Goal: Download file/media

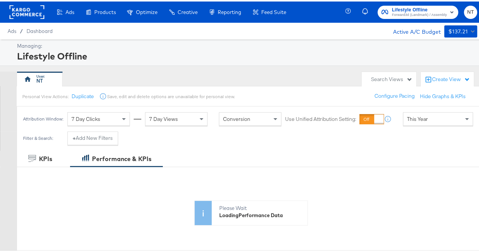
click at [416, 12] on span "Forward3d (Landmark) / Assembly" at bounding box center [419, 14] width 55 height 6
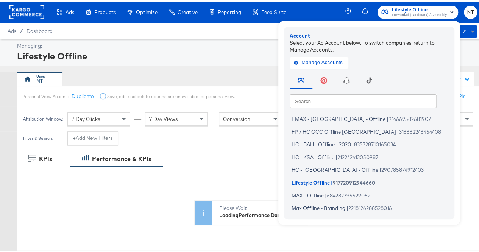
click at [416, 12] on span "Forward3d (Landmark) / Assembly" at bounding box center [419, 14] width 55 height 6
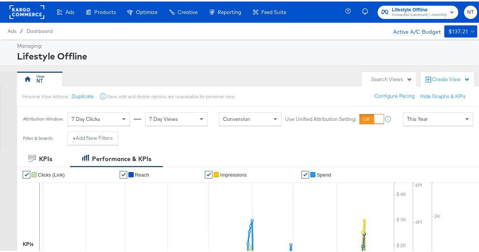
click at [430, 118] on div "This Year" at bounding box center [437, 117] width 69 height 13
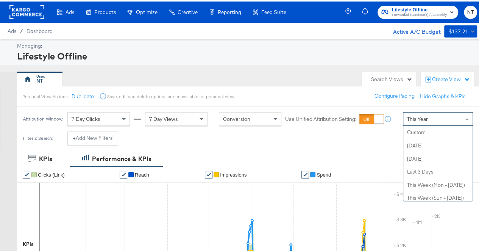
scroll to position [147, 0]
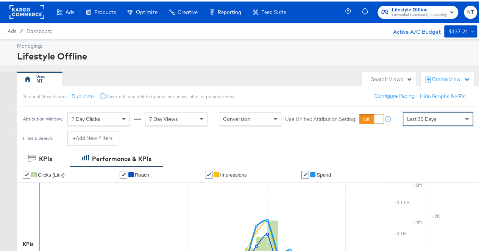
click at [434, 115] on div "Last 30 Days" at bounding box center [437, 117] width 69 height 13
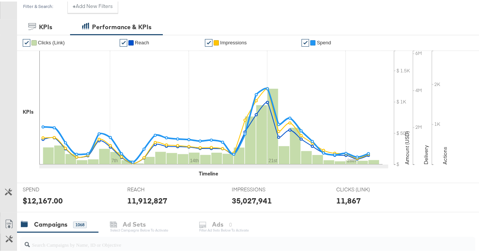
scroll to position [84, 0]
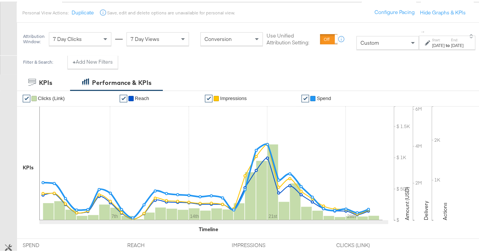
click at [432, 36] on div "Start: [DATE] to End: [DATE]" at bounding box center [447, 41] width 31 height 11
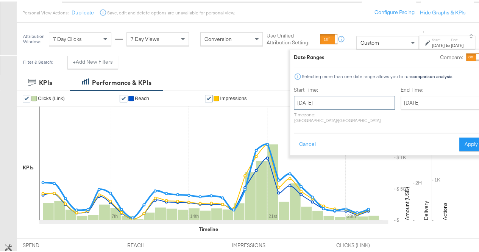
click at [313, 103] on input "[DATE]" at bounding box center [344, 101] width 101 height 14
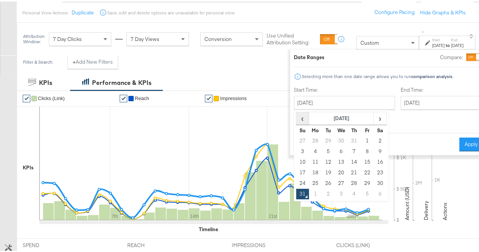
click at [296, 114] on span "‹" at bounding box center [302, 116] width 12 height 11
click at [295, 149] on td "1" at bounding box center [301, 150] width 13 height 11
type input "[DATE]"
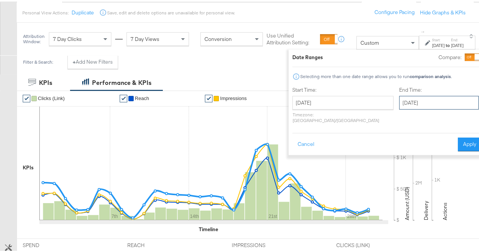
click at [411, 97] on input "[DATE]" at bounding box center [438, 101] width 79 height 14
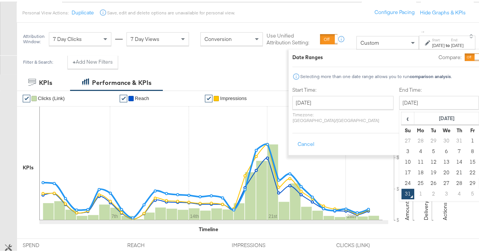
click at [478, 183] on td "30" at bounding box center [484, 181] width 13 height 11
type input "[DATE]"
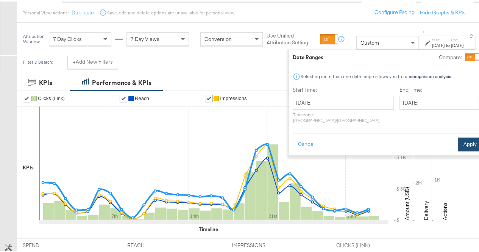
click at [458, 136] on button "Apply" at bounding box center [470, 143] width 24 height 14
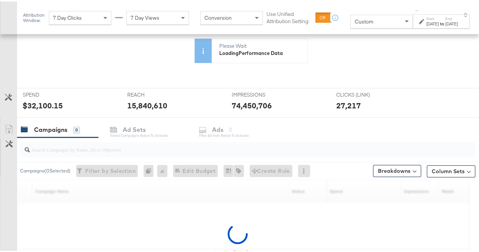
scroll to position [197, 0]
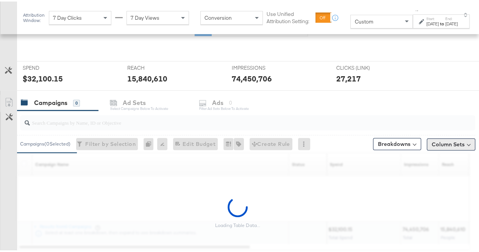
click at [454, 140] on button "Column Sets" at bounding box center [450, 143] width 48 height 12
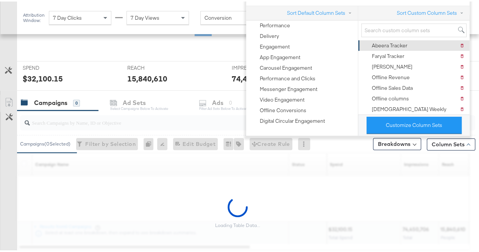
click at [377, 42] on div "Abeera Tracker" at bounding box center [389, 43] width 36 height 7
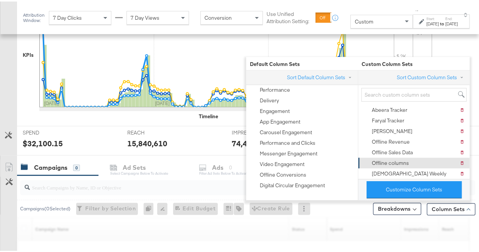
scroll to position [261, 0]
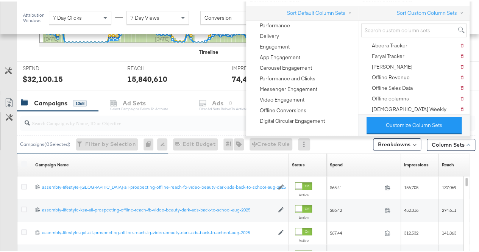
click at [14, 191] on div "Customize KPIs Export as CSV" at bounding box center [8, 227] width 17 height 269
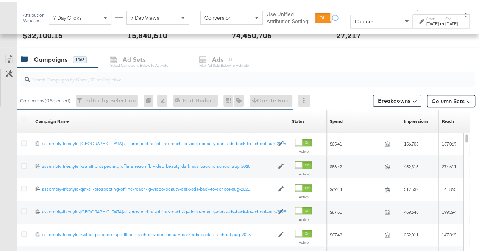
scroll to position [269, 0]
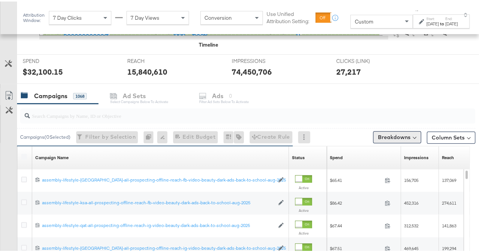
click at [406, 136] on button "Breakdowns" at bounding box center [397, 135] width 48 height 12
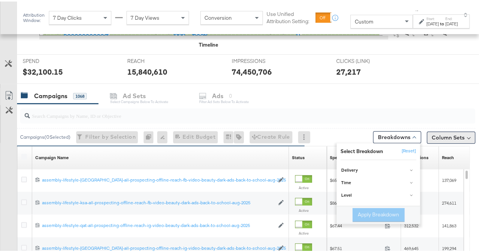
click at [457, 134] on button "Column Sets" at bounding box center [450, 136] width 48 height 12
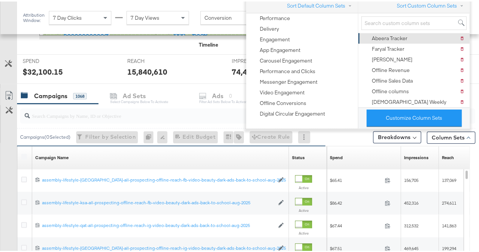
click at [396, 34] on div "Abeera Tracker" at bounding box center [389, 36] width 36 height 7
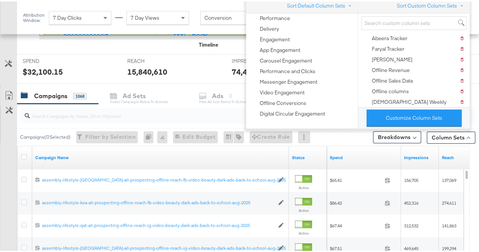
click at [11, 147] on div "Customize KPIs Export as CSV" at bounding box center [8, 220] width 17 height 269
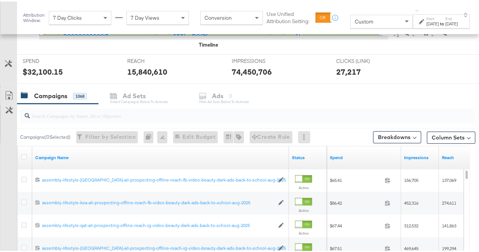
click at [73, 115] on input "search" at bounding box center [232, 111] width 405 height 15
paste input "101371"
type input "101371"
paste input "video-kids-boosting-back-to-school-[DATE]-aug-2025"
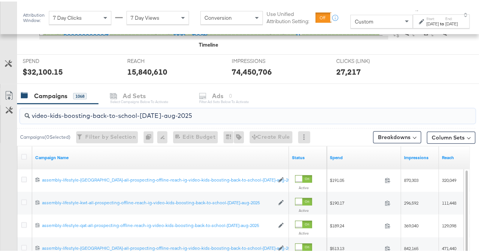
type input "video-kids-boosting-back-to-school-[DATE]-aug-2025"
click at [432, 134] on button "Column Sets" at bounding box center [450, 136] width 48 height 12
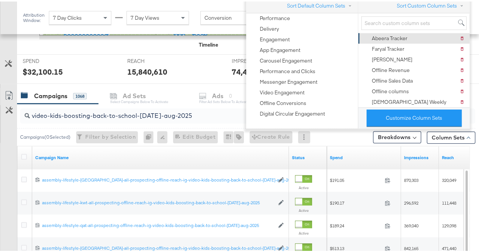
click at [401, 37] on div "Abeera Tracker" at bounding box center [389, 36] width 36 height 7
click at [6, 177] on div "Customize KPIs Export as CSV" at bounding box center [8, 220] width 17 height 269
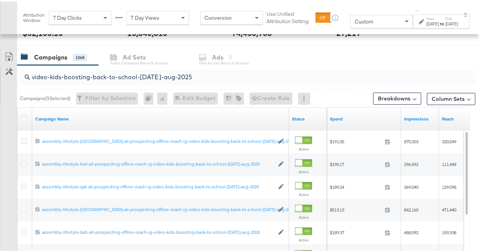
scroll to position [306, 0]
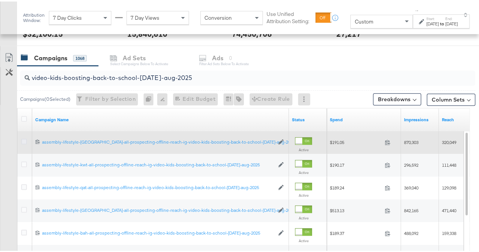
click at [24, 138] on icon at bounding box center [24, 140] width 6 height 6
click at [0, 0] on input "checkbox" at bounding box center [0, 0] width 0 height 0
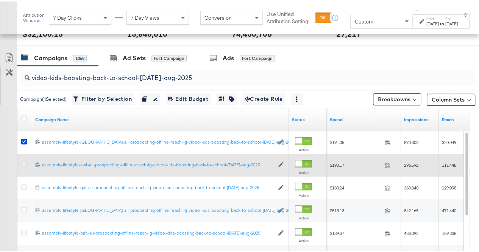
click at [25, 162] on icon at bounding box center [24, 163] width 6 height 6
click at [0, 0] on input "checkbox" at bounding box center [0, 0] width 0 height 0
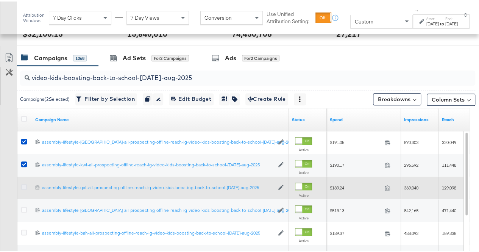
click at [24, 182] on icon at bounding box center [24, 185] width 6 height 6
click at [0, 0] on input "checkbox" at bounding box center [0, 0] width 0 height 0
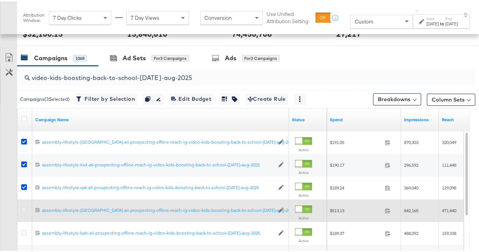
click at [24, 207] on icon at bounding box center [24, 208] width 6 height 6
click at [0, 0] on input "checkbox" at bounding box center [0, 0] width 0 height 0
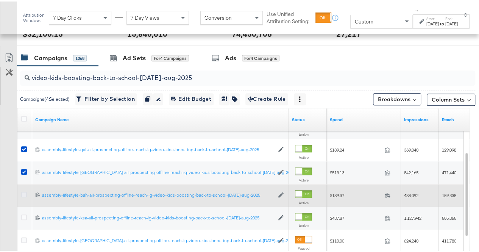
click at [24, 192] on icon at bounding box center [24, 193] width 6 height 6
click at [0, 0] on input "checkbox" at bounding box center [0, 0] width 0 height 0
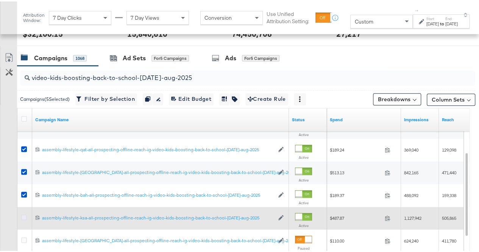
click at [26, 215] on icon at bounding box center [24, 216] width 6 height 6
click at [0, 0] on input "checkbox" at bounding box center [0, 0] width 0 height 0
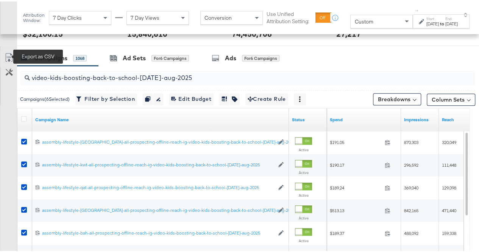
click at [11, 51] on icon at bounding box center [9, 55] width 9 height 9
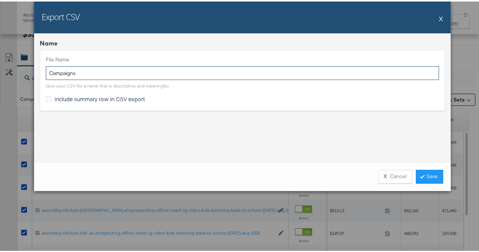
click at [204, 68] on input "Campaigns" at bounding box center [242, 72] width 393 height 14
paste input "video-kids-boosting-back-to-school-[DATE]-aug-2025"
type input "video-kids-boosting-back-to-school-[DATE]-aug-2025"
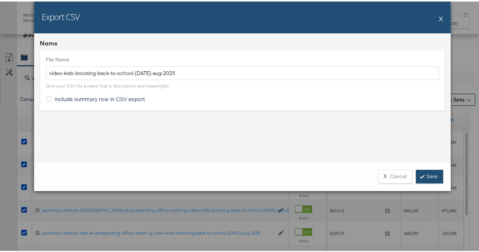
click at [425, 176] on link "Save" at bounding box center [428, 175] width 27 height 14
